Goal: Task Accomplishment & Management: Use online tool/utility

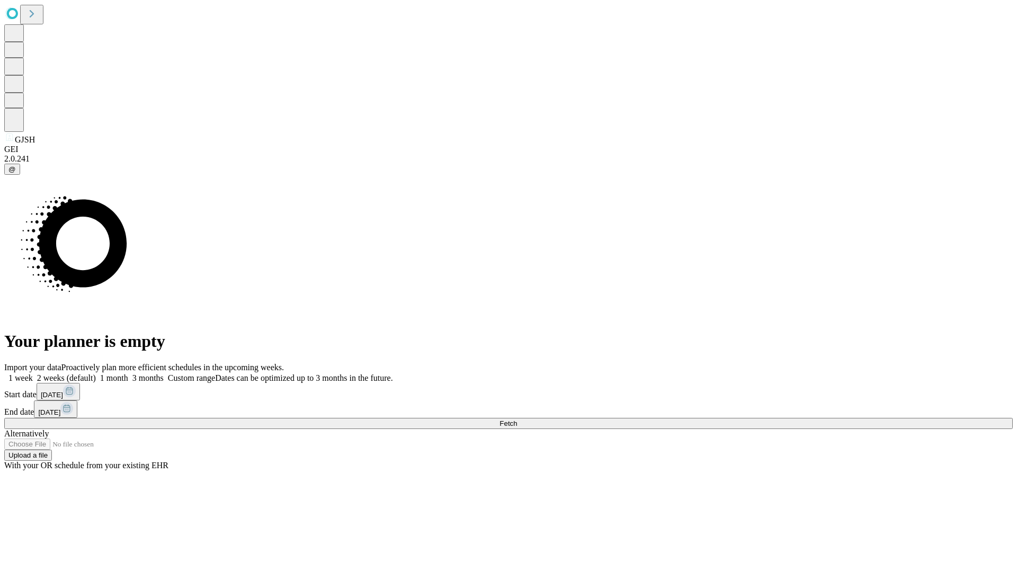
click at [33, 373] on label "1 week" at bounding box center [18, 377] width 29 height 9
click at [517, 419] on span "Fetch" at bounding box center [507, 423] width 17 height 8
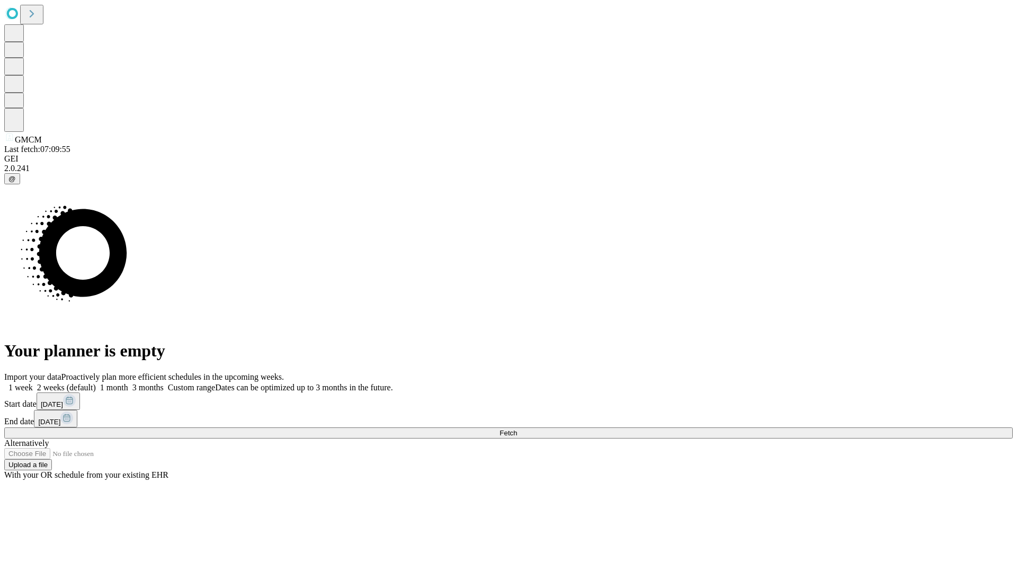
click at [33, 383] on label "1 week" at bounding box center [18, 387] width 29 height 9
click at [517, 429] on span "Fetch" at bounding box center [507, 433] width 17 height 8
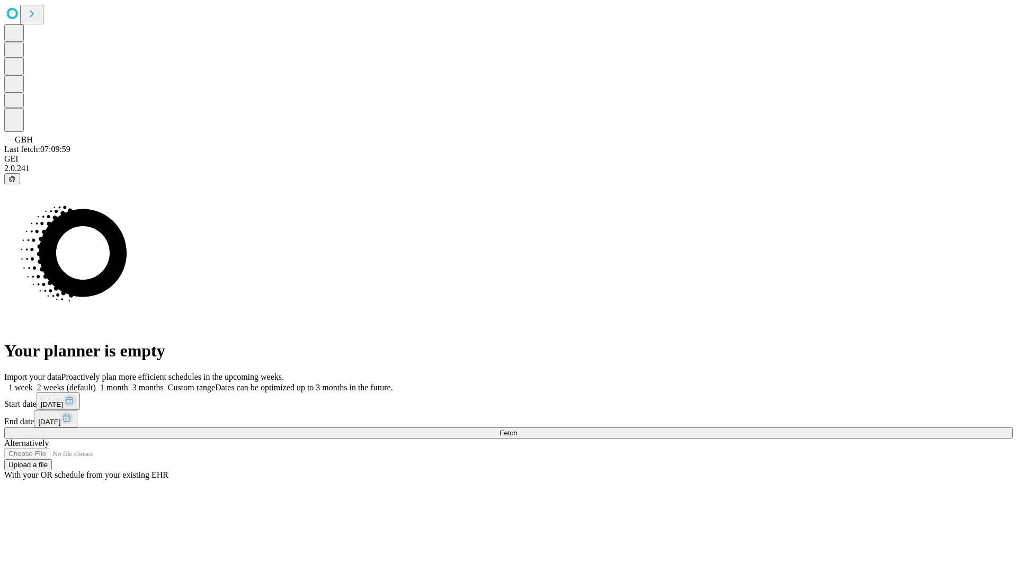
click at [517, 429] on span "Fetch" at bounding box center [507, 433] width 17 height 8
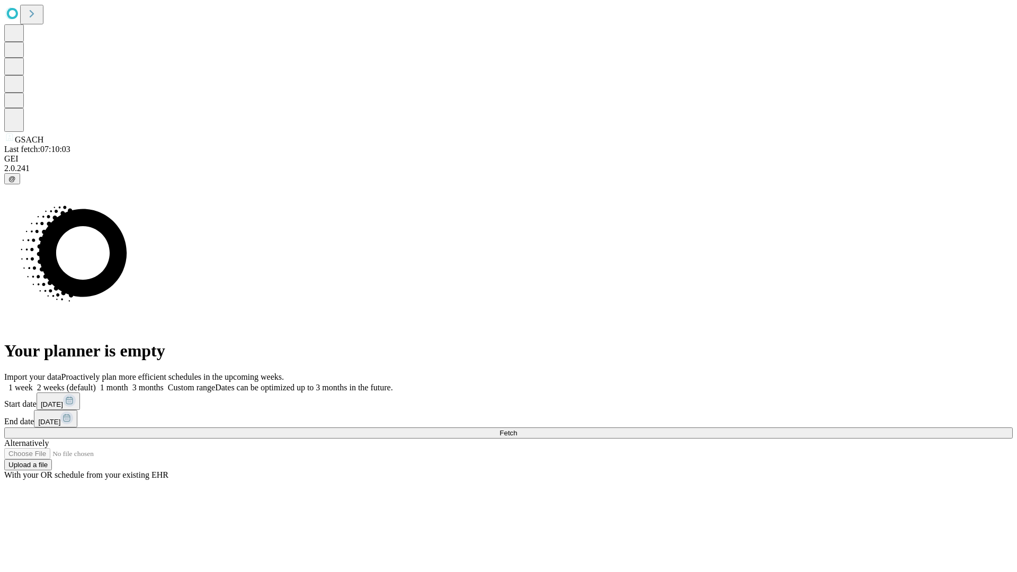
click at [33, 383] on label "1 week" at bounding box center [18, 387] width 29 height 9
click at [517, 429] on span "Fetch" at bounding box center [507, 433] width 17 height 8
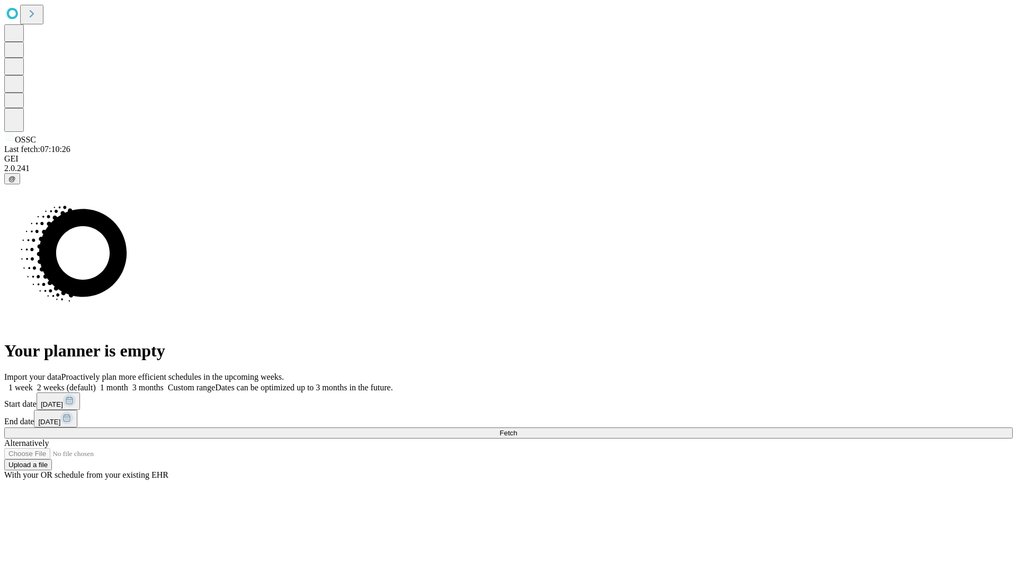
click at [517, 429] on span "Fetch" at bounding box center [507, 433] width 17 height 8
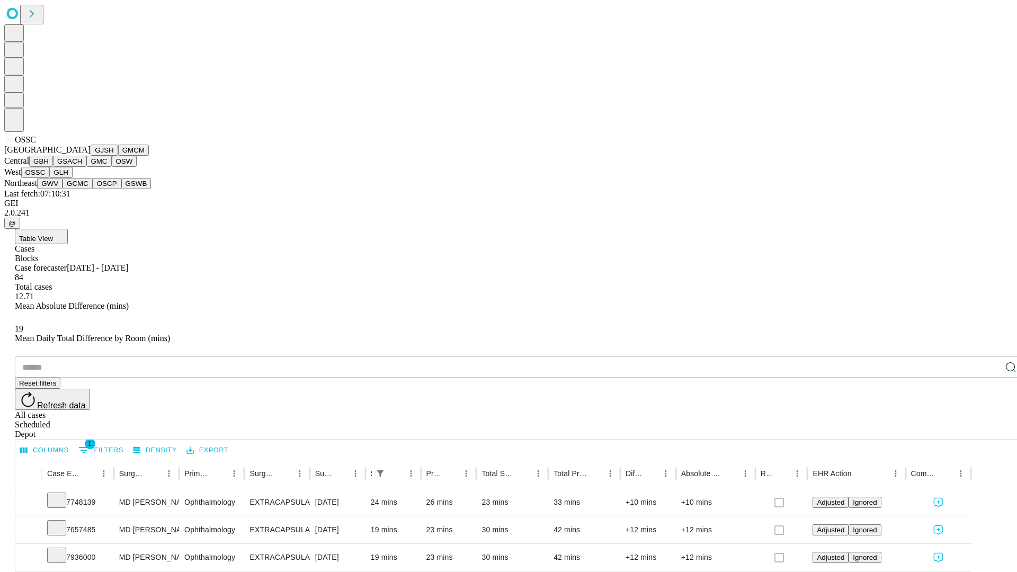
click at [72, 178] on button "GLH" at bounding box center [60, 172] width 23 height 11
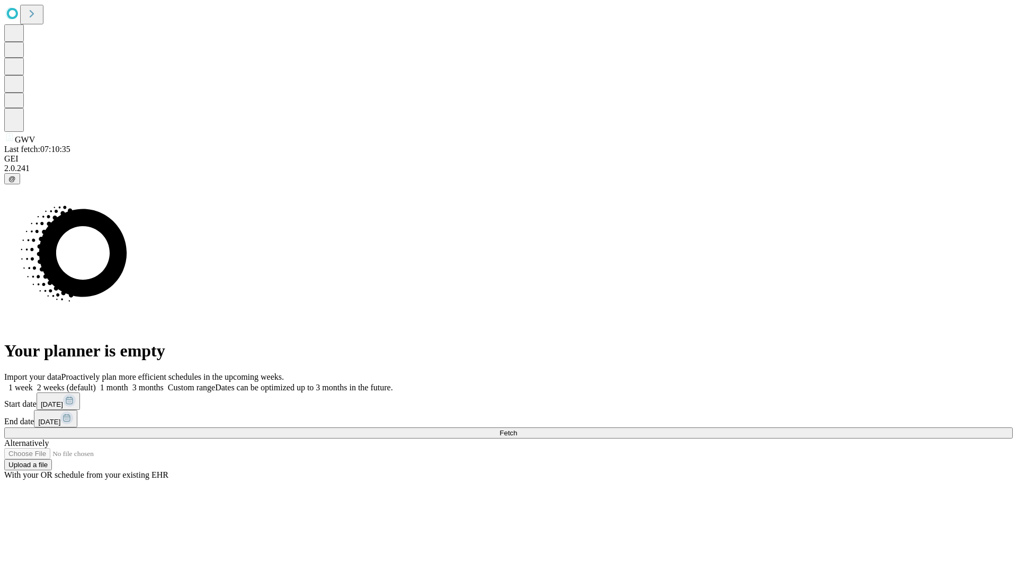
click at [517, 429] on span "Fetch" at bounding box center [507, 433] width 17 height 8
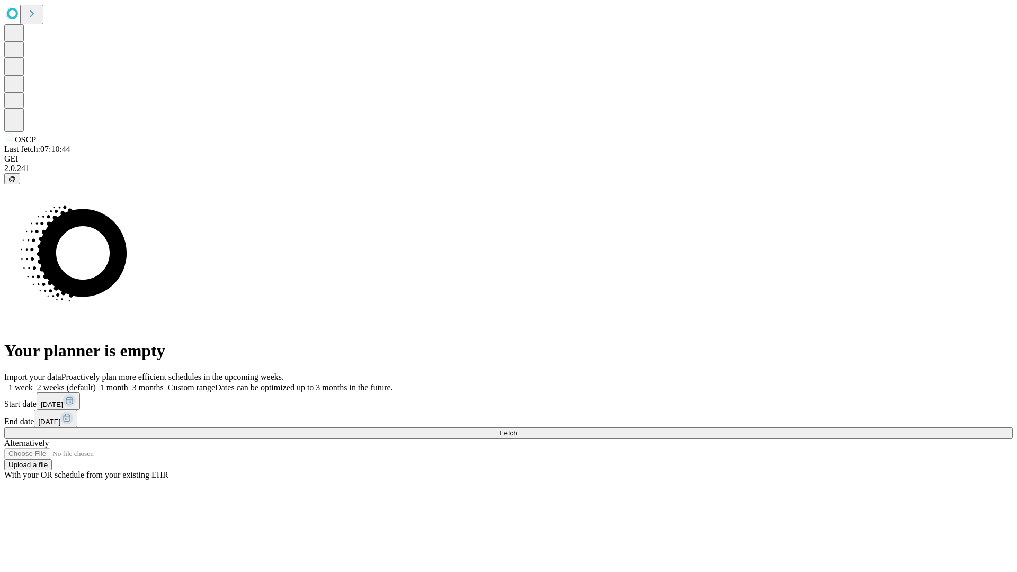
click at [33, 383] on label "1 week" at bounding box center [18, 387] width 29 height 9
click at [517, 429] on span "Fetch" at bounding box center [507, 433] width 17 height 8
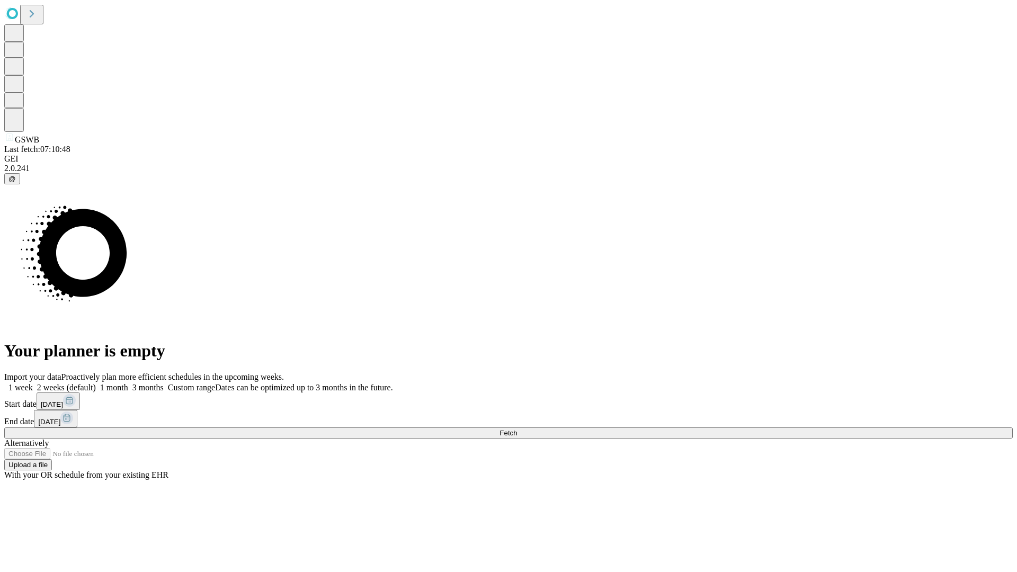
click at [33, 383] on label "1 week" at bounding box center [18, 387] width 29 height 9
click at [517, 429] on span "Fetch" at bounding box center [507, 433] width 17 height 8
